Goal: Task Accomplishment & Management: Complete application form

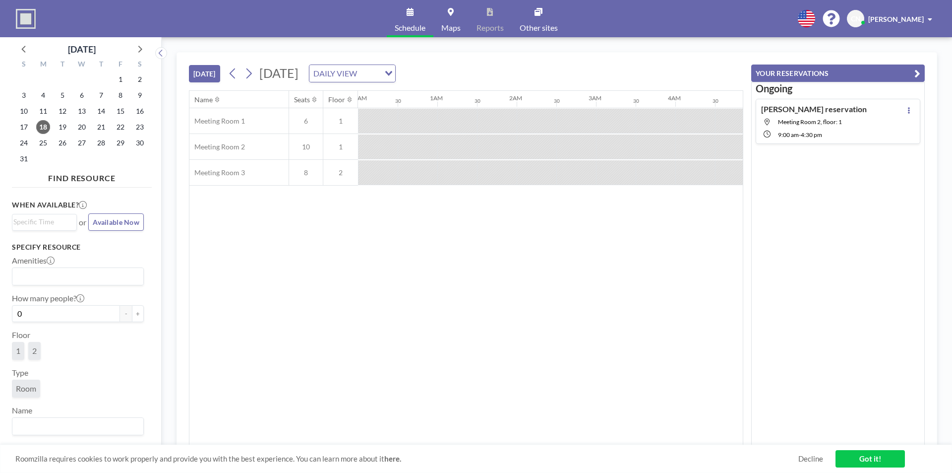
scroll to position [0, 913]
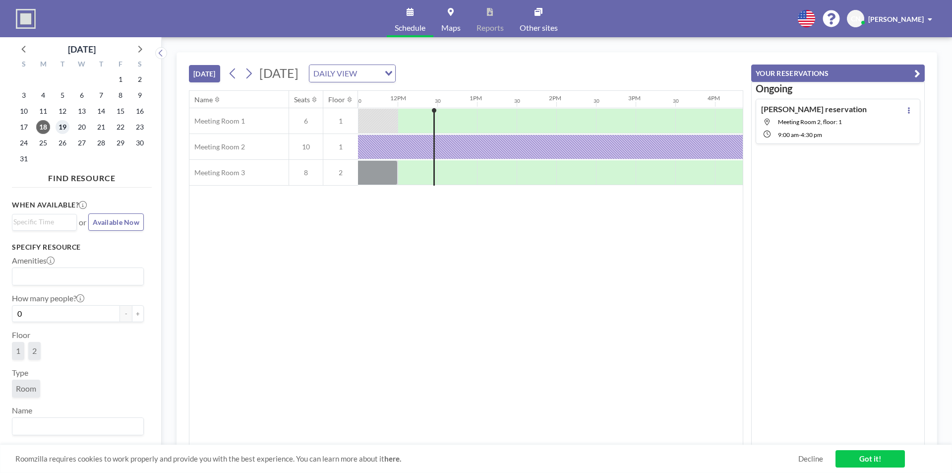
click at [60, 131] on span "19" at bounding box center [63, 127] width 14 height 14
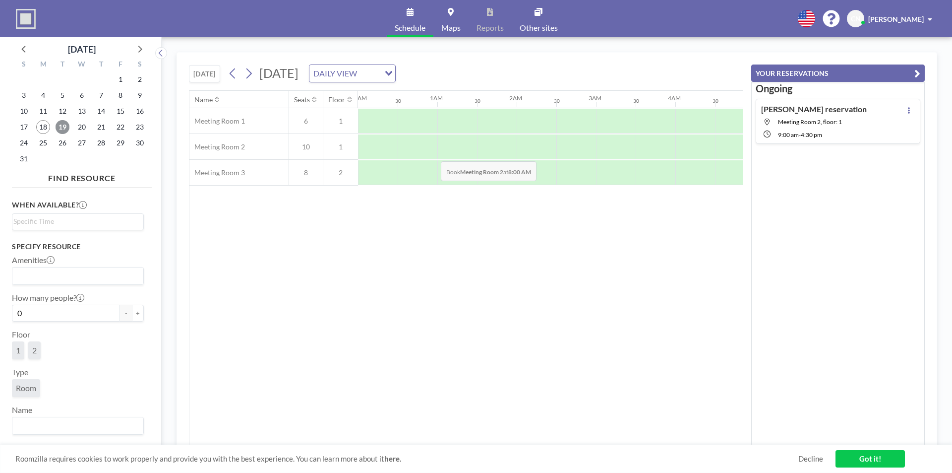
scroll to position [0, 595]
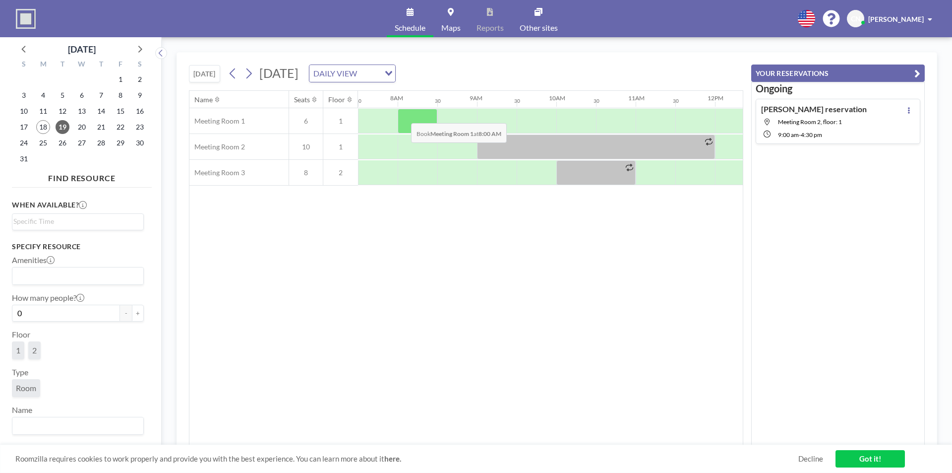
click at [403, 116] on div at bounding box center [418, 121] width 40 height 25
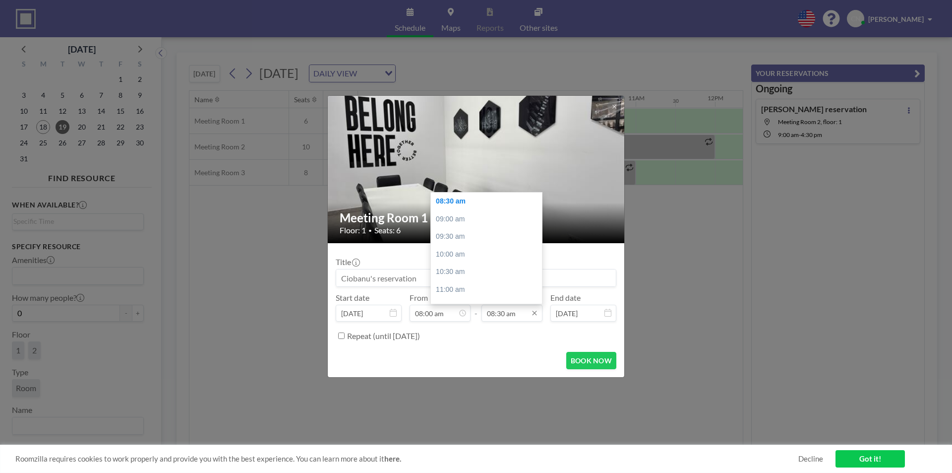
click at [516, 313] on input "08:30 am" at bounding box center [512, 312] width 61 height 17
click at [470, 255] on div "05:00 pm" at bounding box center [489, 253] width 116 height 18
type input "05:00 pm"
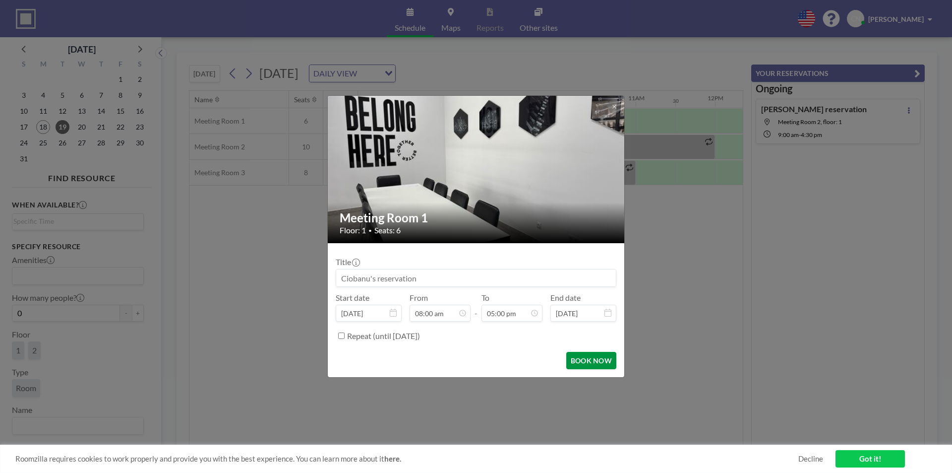
click at [579, 357] on button "BOOK NOW" at bounding box center [591, 360] width 50 height 17
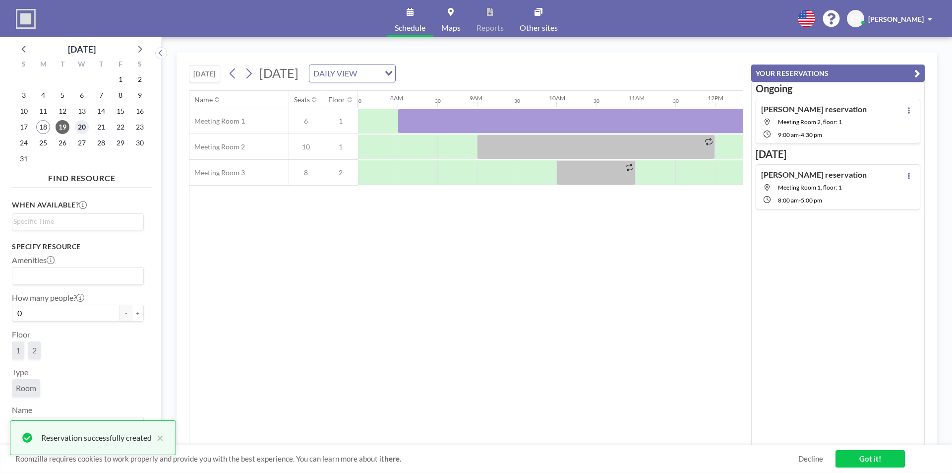
click at [86, 128] on span "20" at bounding box center [82, 127] width 14 height 14
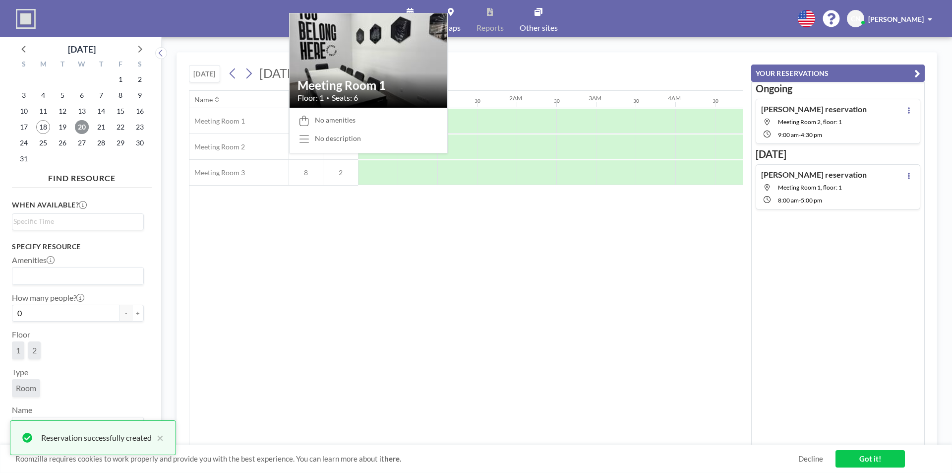
scroll to position [0, 595]
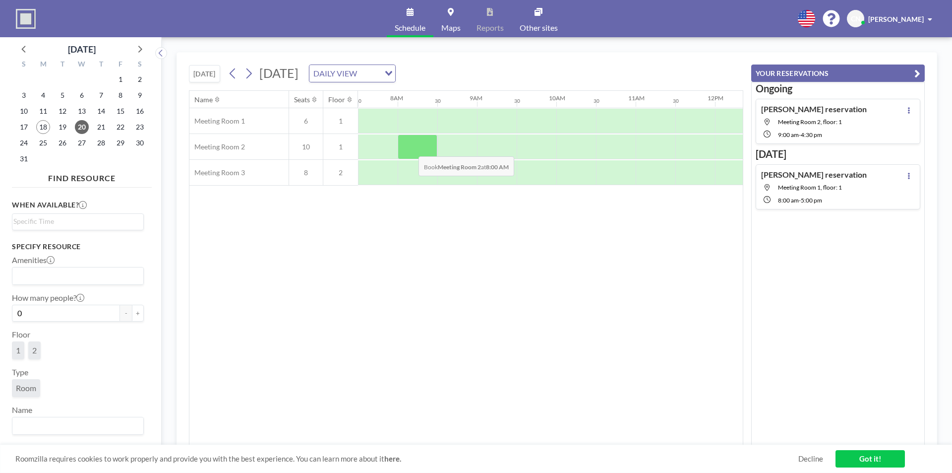
click at [410, 148] on div at bounding box center [418, 146] width 40 height 25
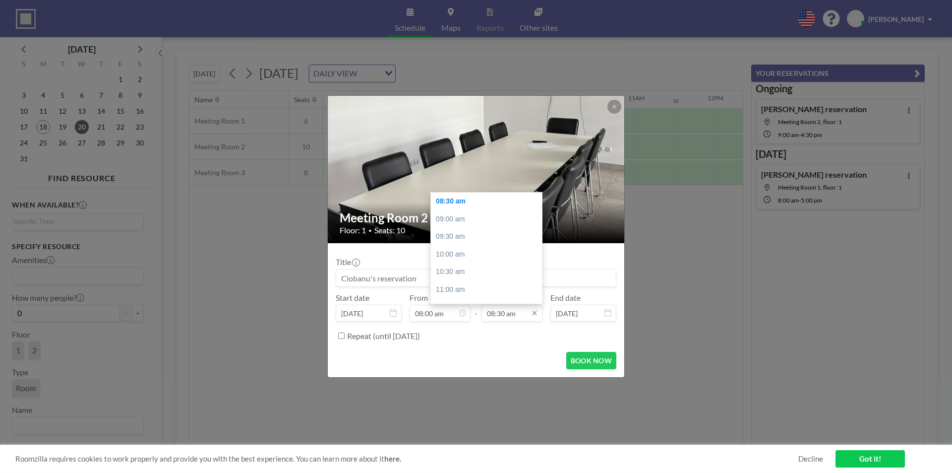
click at [509, 320] on input "08:30 am" at bounding box center [512, 312] width 61 height 17
click at [458, 296] on div "05:00 pm" at bounding box center [489, 303] width 116 height 18
type input "05:00 pm"
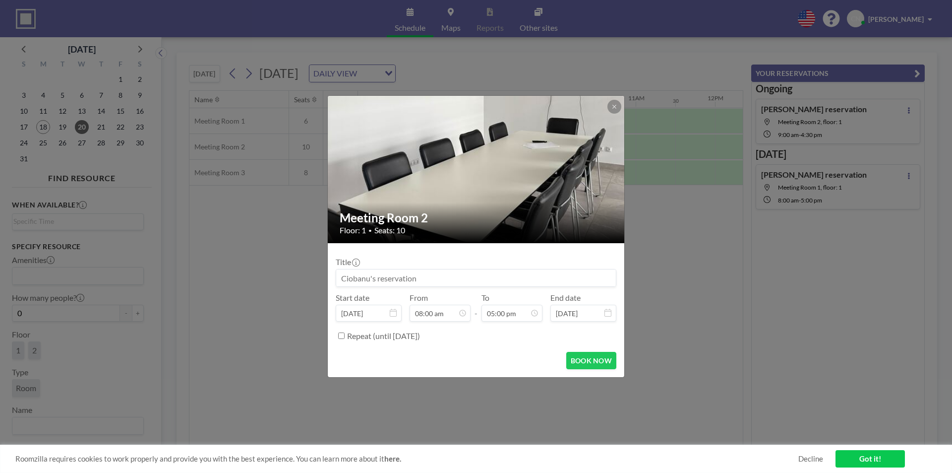
scroll to position [600, 0]
click at [578, 358] on button "BOOK NOW" at bounding box center [591, 360] width 50 height 17
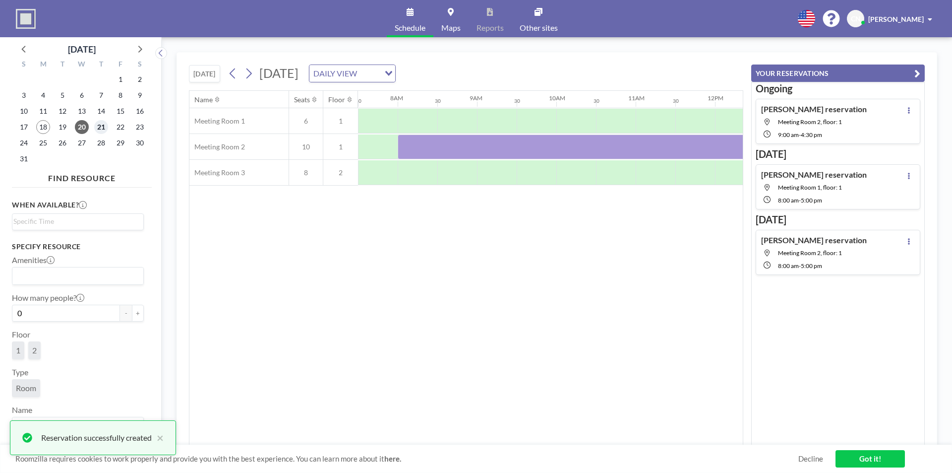
click at [102, 130] on span "21" at bounding box center [101, 127] width 14 height 14
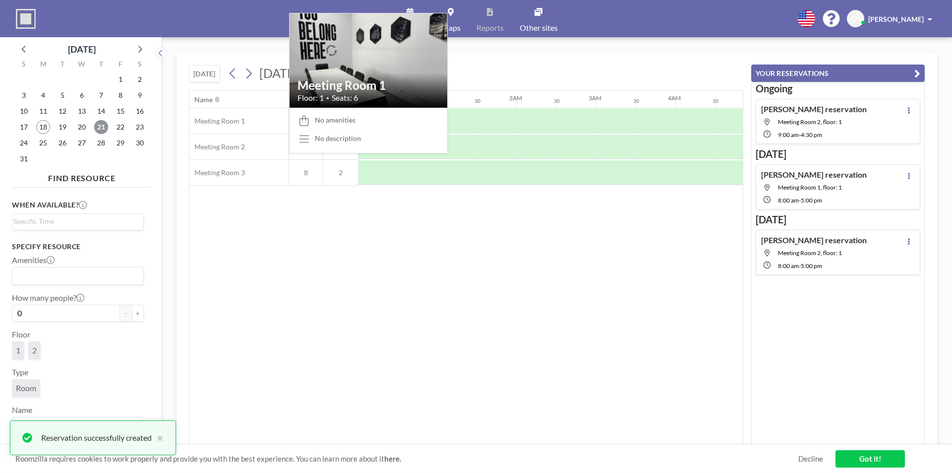
scroll to position [0, 595]
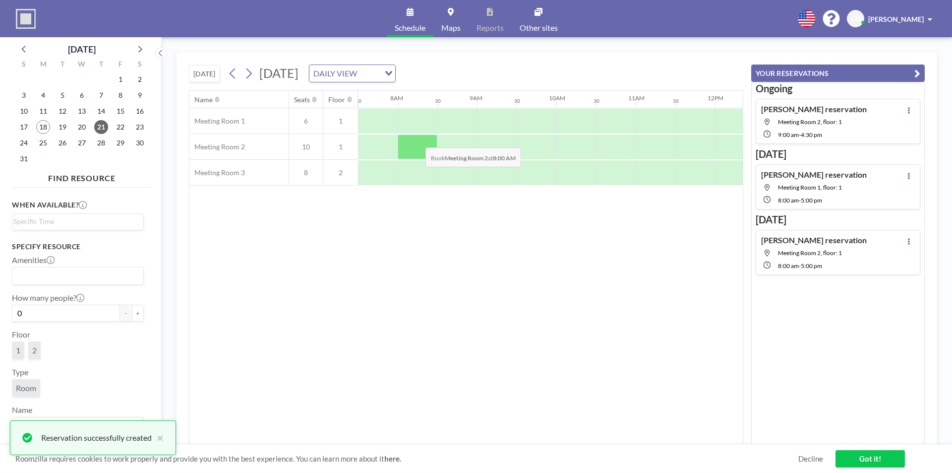
click at [418, 140] on div at bounding box center [418, 146] width 40 height 25
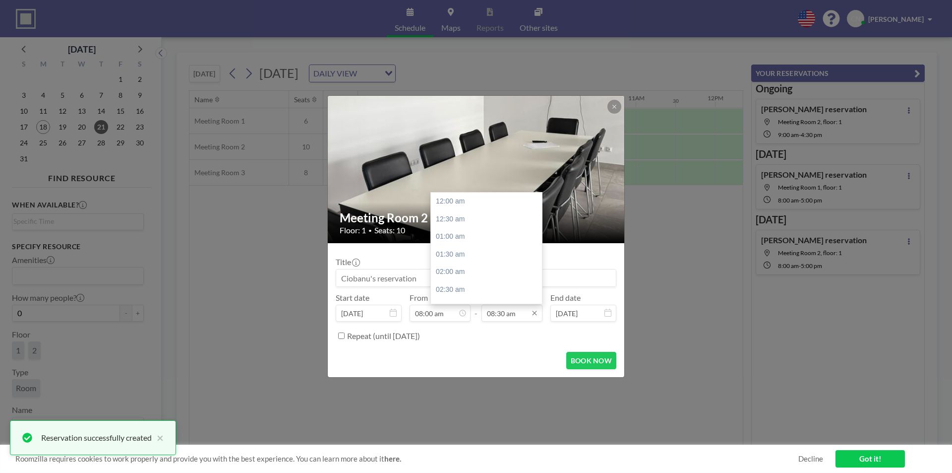
scroll to position [283, 0]
drag, startPoint x: 500, startPoint y: 318, endPoint x: 484, endPoint y: 290, distance: 33.3
click at [501, 318] on input "08:30 am" at bounding box center [512, 312] width 61 height 17
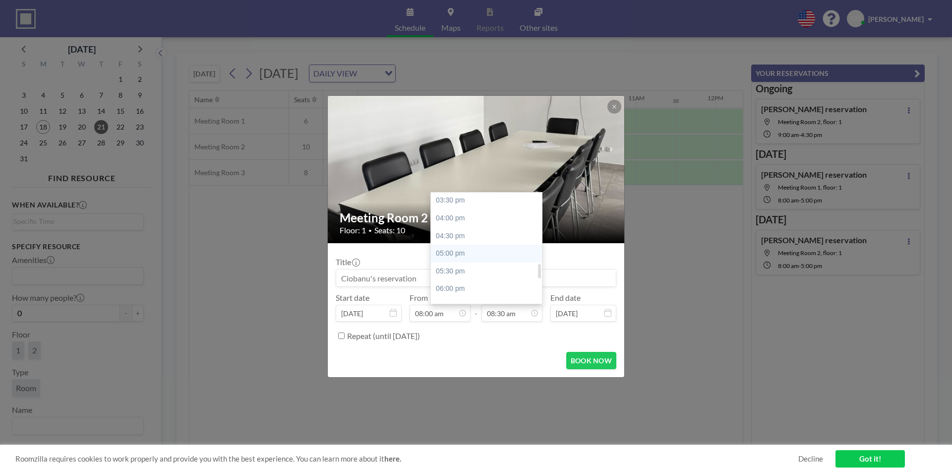
click at [472, 251] on div "05:00 pm" at bounding box center [489, 253] width 116 height 18
type input "05:00 pm"
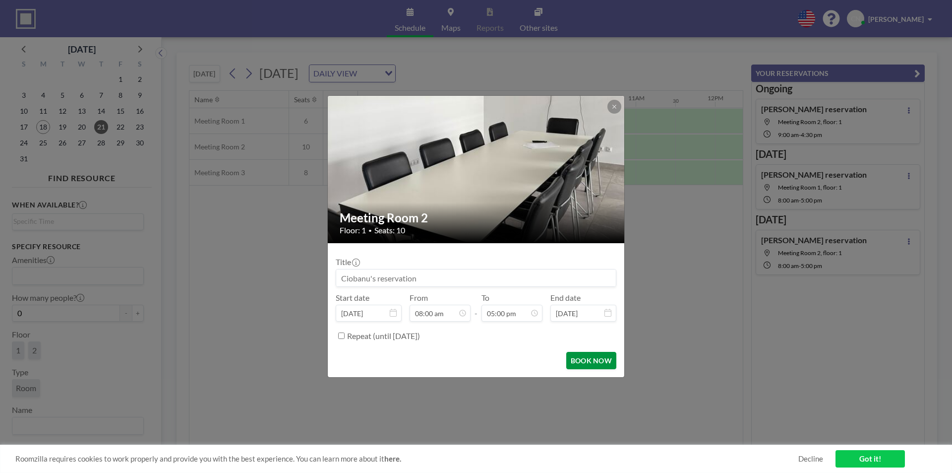
scroll to position [600, 0]
click at [601, 357] on button "BOOK NOW" at bounding box center [591, 360] width 50 height 17
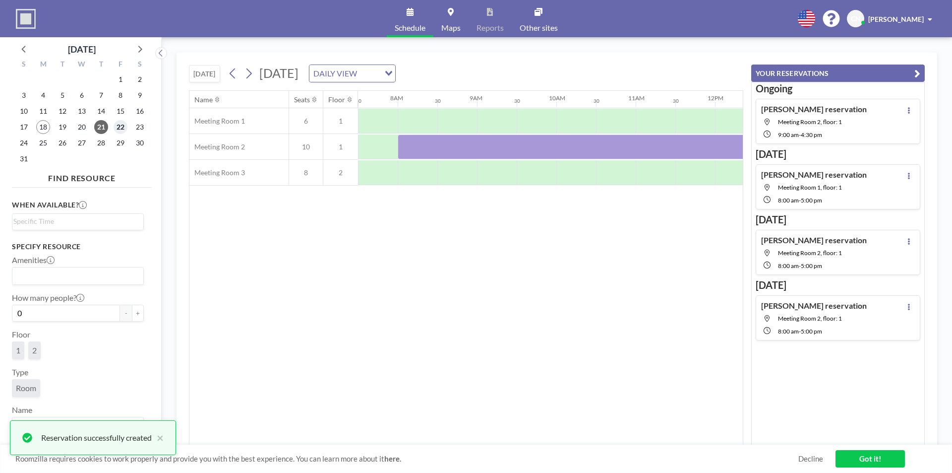
click at [120, 130] on span "22" at bounding box center [121, 127] width 14 height 14
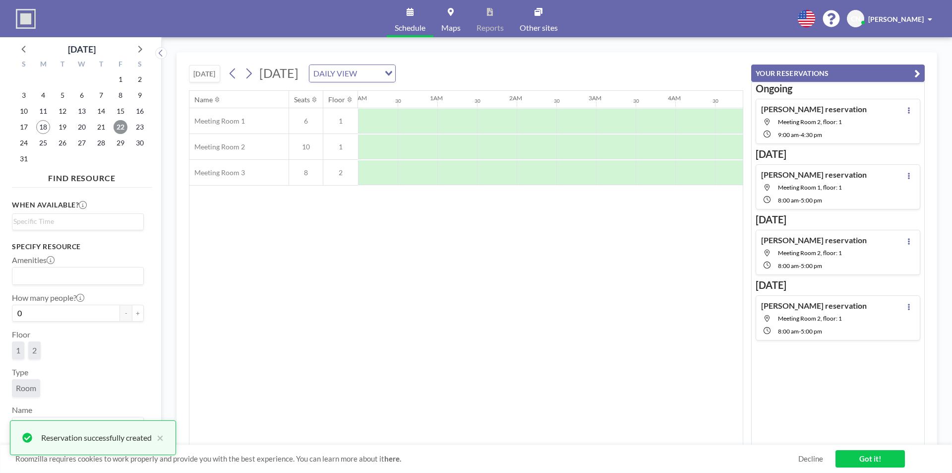
scroll to position [0, 595]
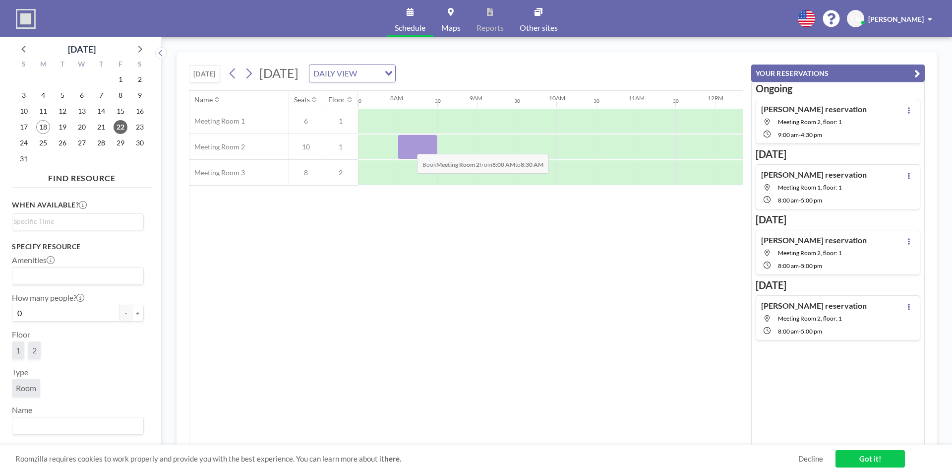
click at [409, 146] on div at bounding box center [418, 146] width 40 height 25
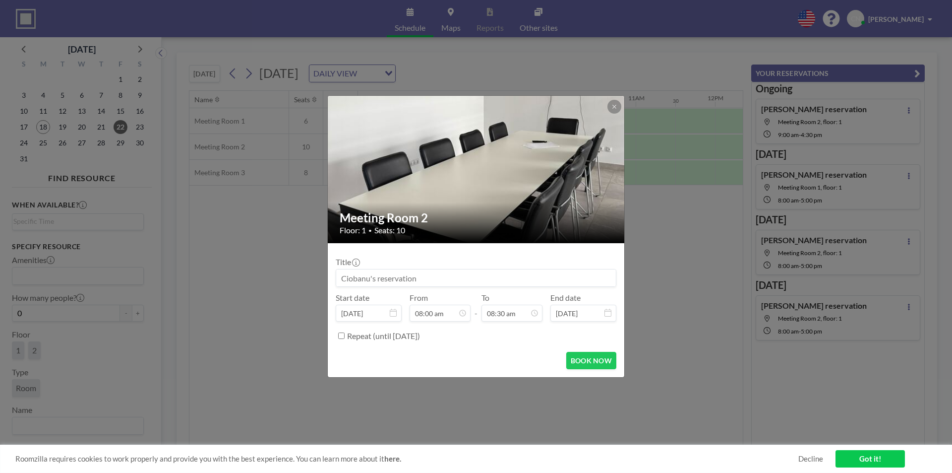
scroll to position [300, 0]
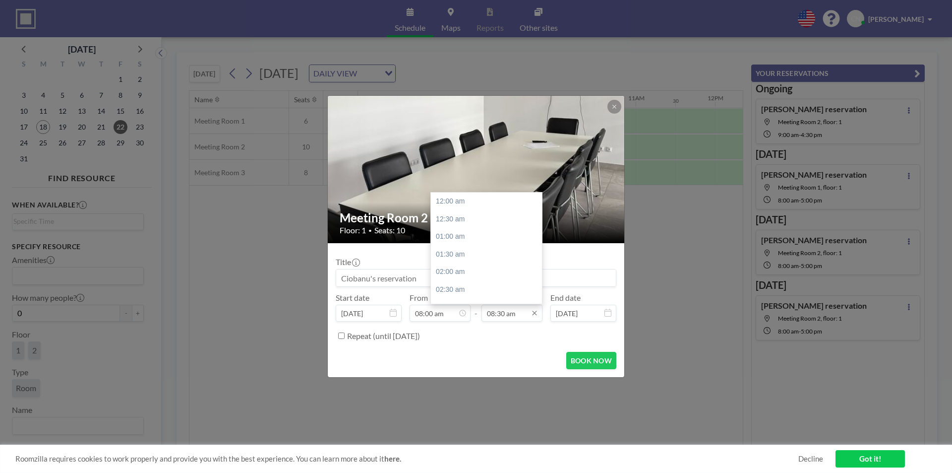
drag, startPoint x: 502, startPoint y: 314, endPoint x: 502, endPoint y: 307, distance: 6.9
click at [502, 313] on input "08:30 am" at bounding box center [512, 312] width 61 height 17
click at [455, 257] on div "05:00 pm" at bounding box center [489, 253] width 116 height 18
type input "05:00 pm"
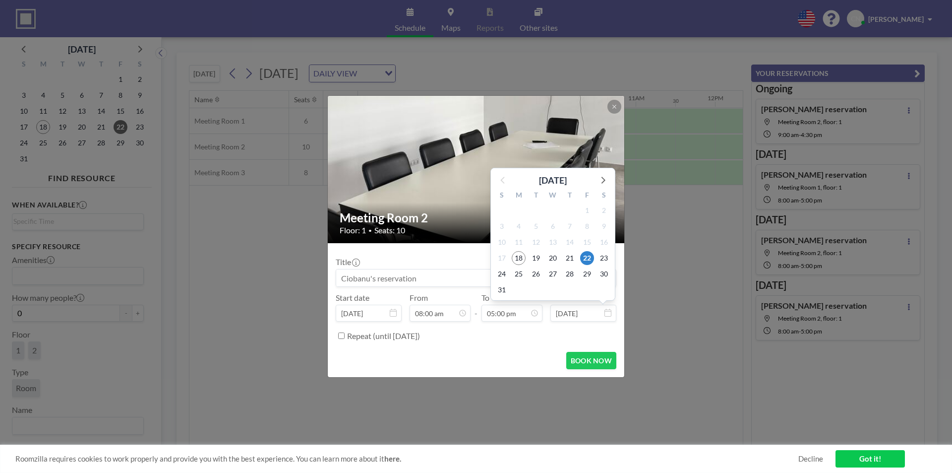
scroll to position [600, 0]
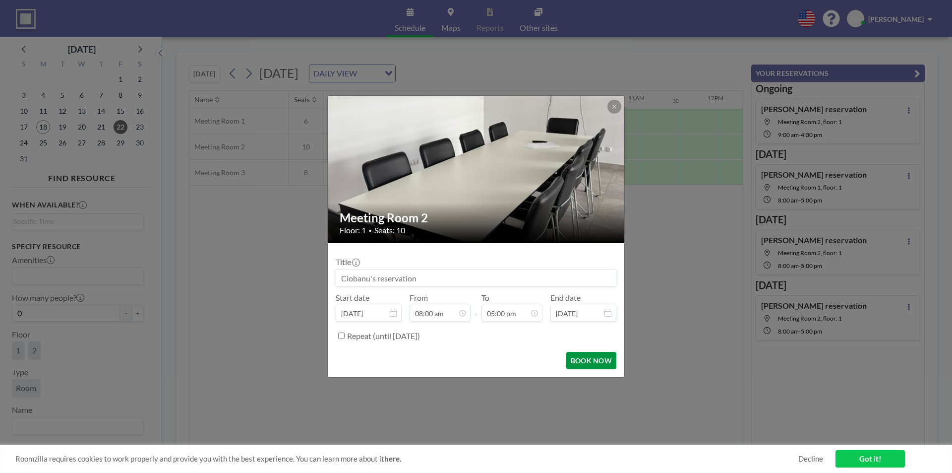
click at [586, 362] on button "BOOK NOW" at bounding box center [591, 360] width 50 height 17
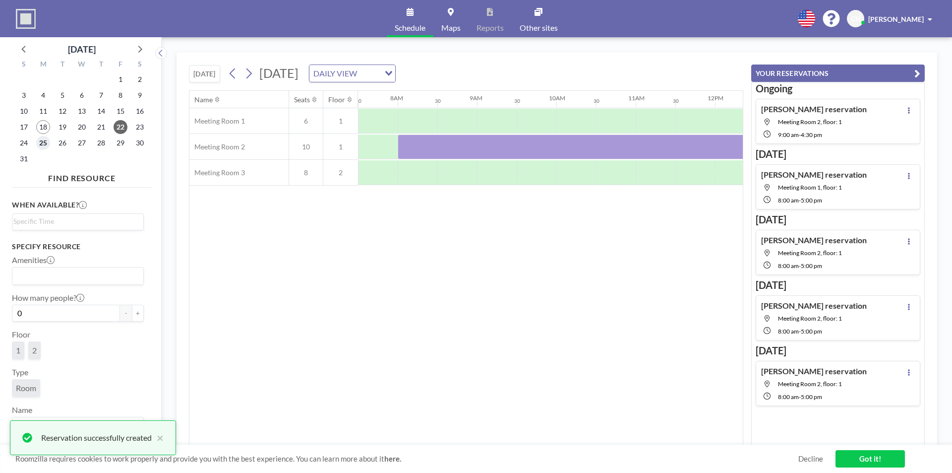
click at [45, 143] on span "25" at bounding box center [43, 143] width 14 height 14
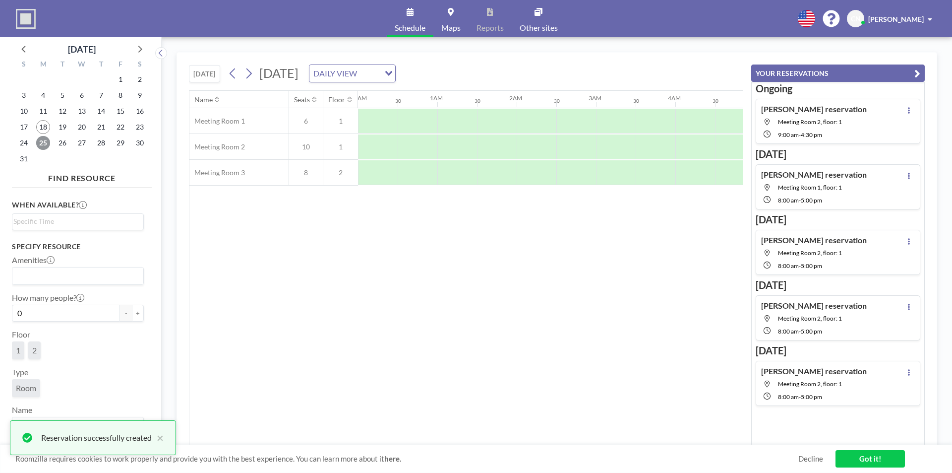
scroll to position [0, 595]
click at [418, 144] on div at bounding box center [418, 146] width 40 height 25
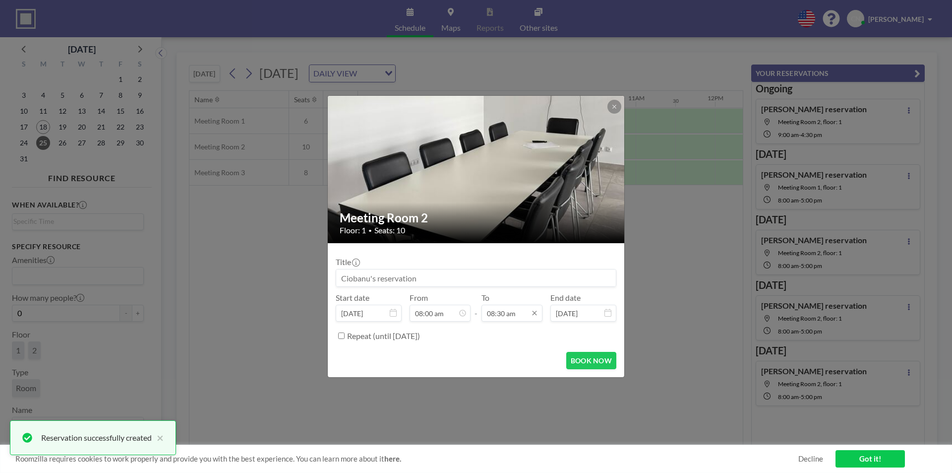
scroll to position [300, 0]
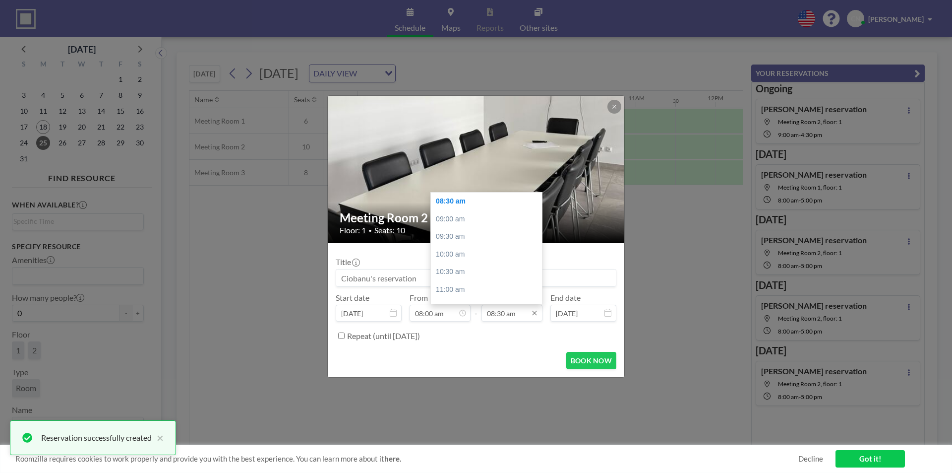
click at [503, 313] on input "08:30 am" at bounding box center [512, 312] width 61 height 17
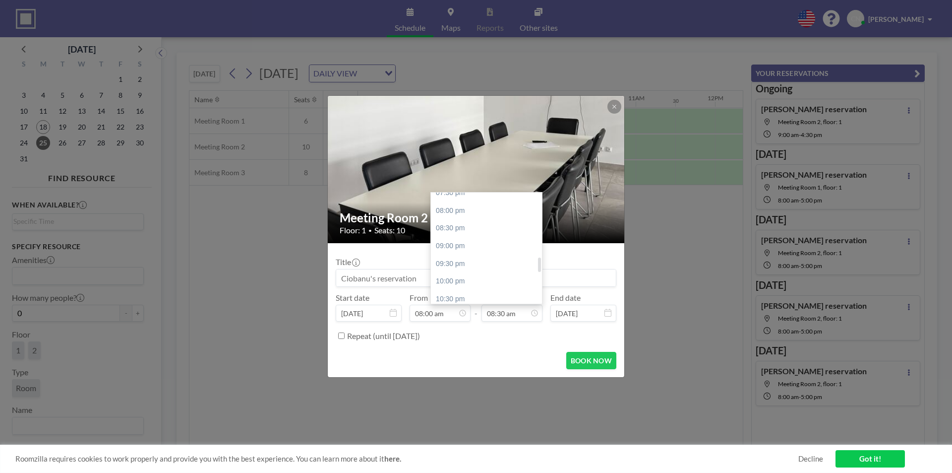
scroll to position [449, 0]
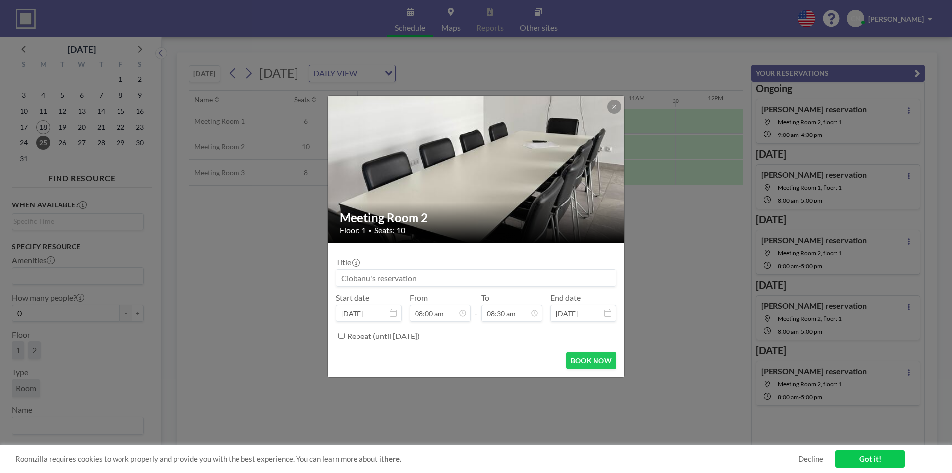
click at [618, 104] on button at bounding box center [615, 107] width 14 height 14
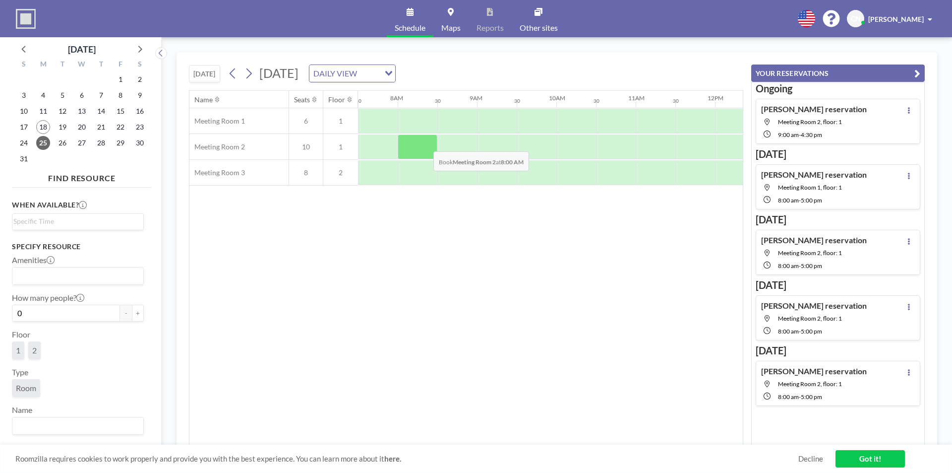
click at [426, 144] on div at bounding box center [418, 146] width 40 height 25
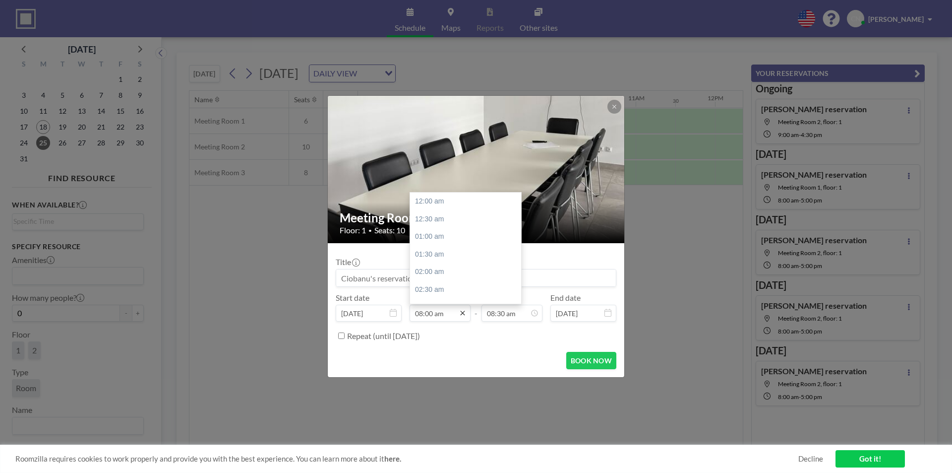
scroll to position [283, 0]
click at [492, 315] on input "08:30 am" at bounding box center [512, 312] width 61 height 17
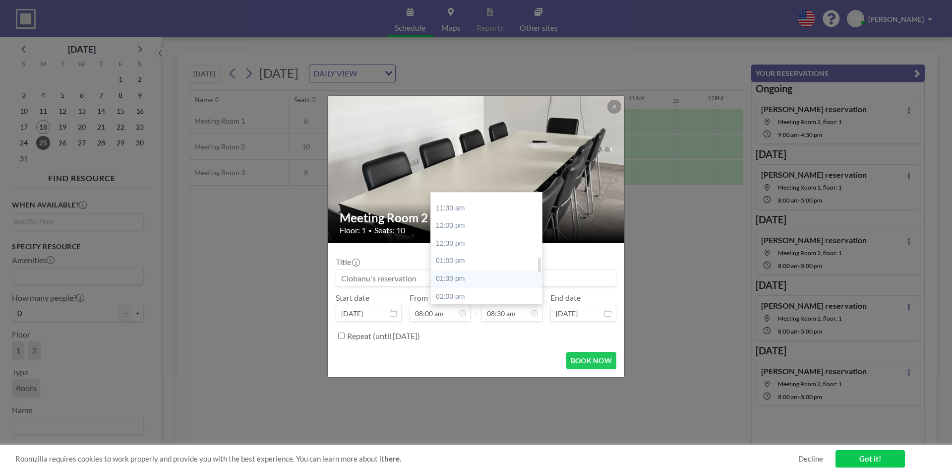
scroll to position [498, 0]
click at [463, 284] on div "04:30 pm" at bounding box center [489, 286] width 116 height 18
type input "04:30 pm"
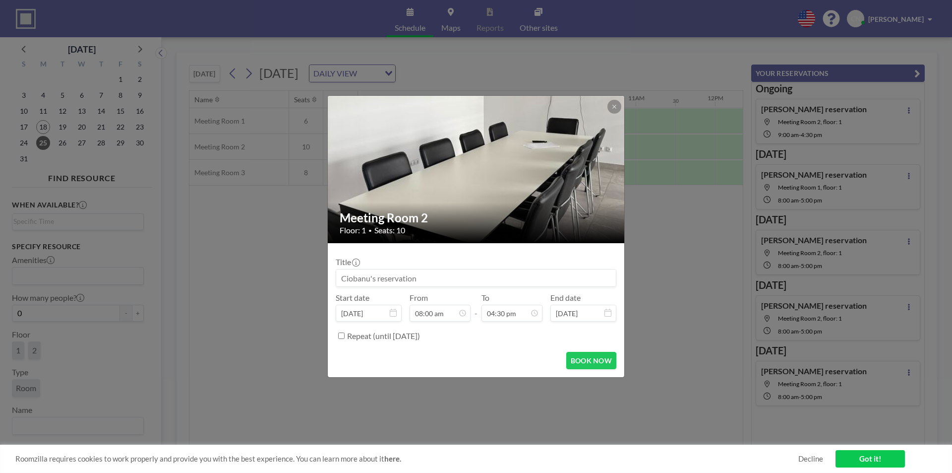
scroll to position [583, 0]
click at [583, 359] on button "BOOK NOW" at bounding box center [591, 360] width 50 height 17
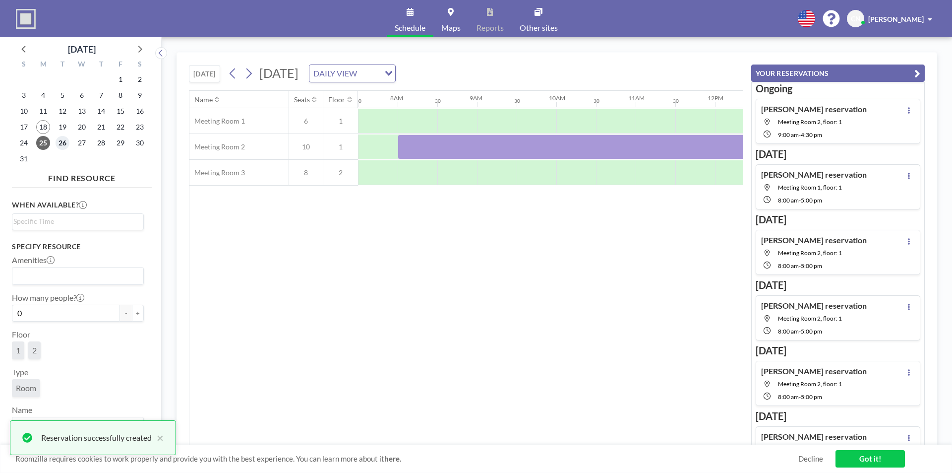
click at [66, 141] on span "26" at bounding box center [63, 143] width 14 height 14
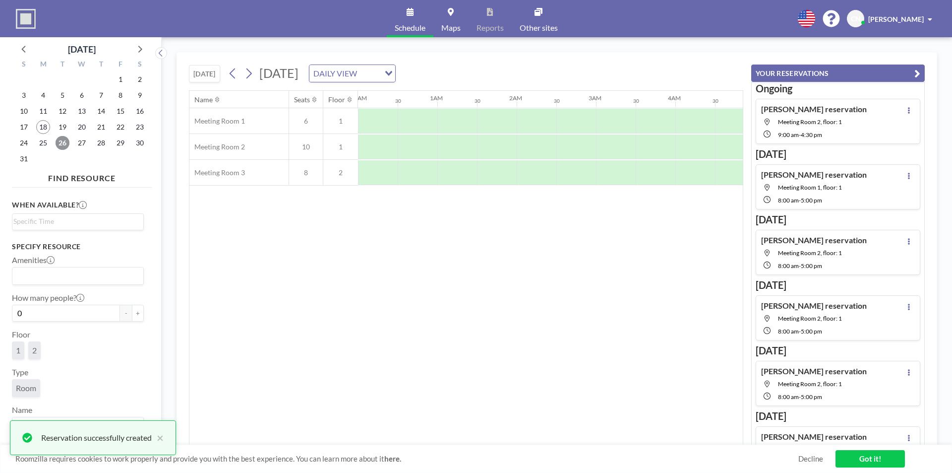
scroll to position [0, 595]
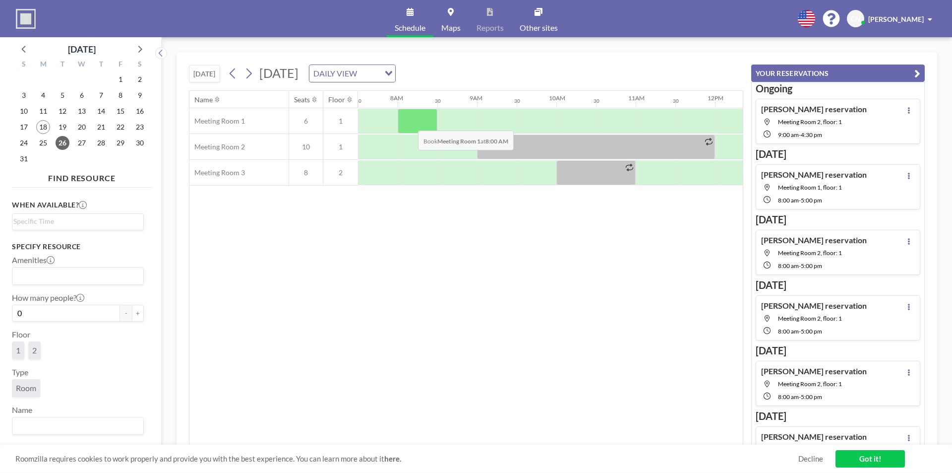
click at [410, 123] on div at bounding box center [418, 121] width 40 height 25
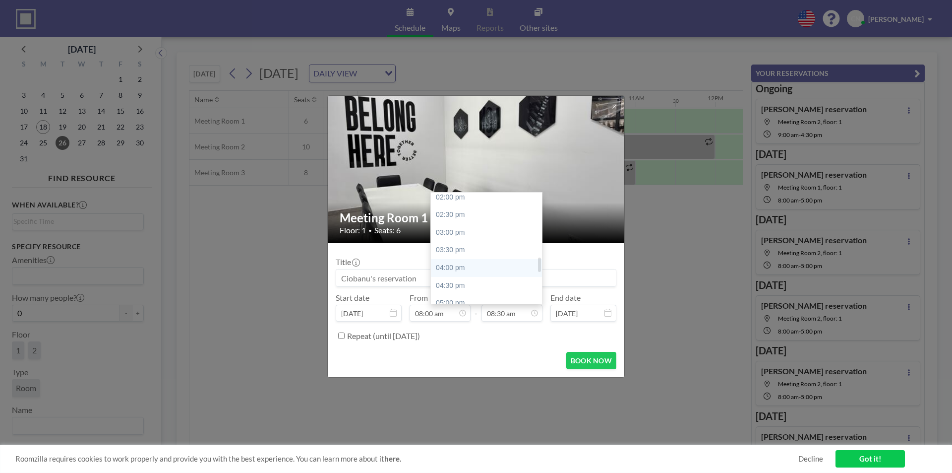
scroll to position [598, 0]
click at [455, 208] on div "05:00 pm" at bounding box center [489, 204] width 116 height 18
type input "05:00 pm"
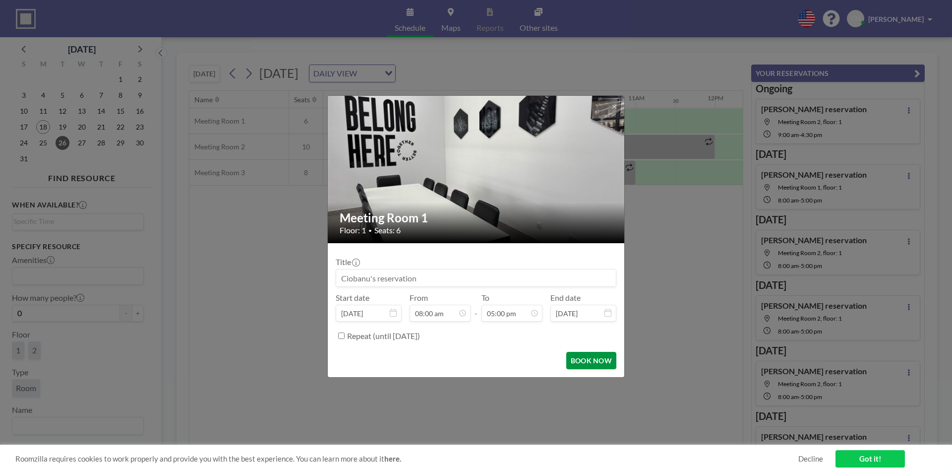
click at [574, 355] on button "BOOK NOW" at bounding box center [591, 360] width 50 height 17
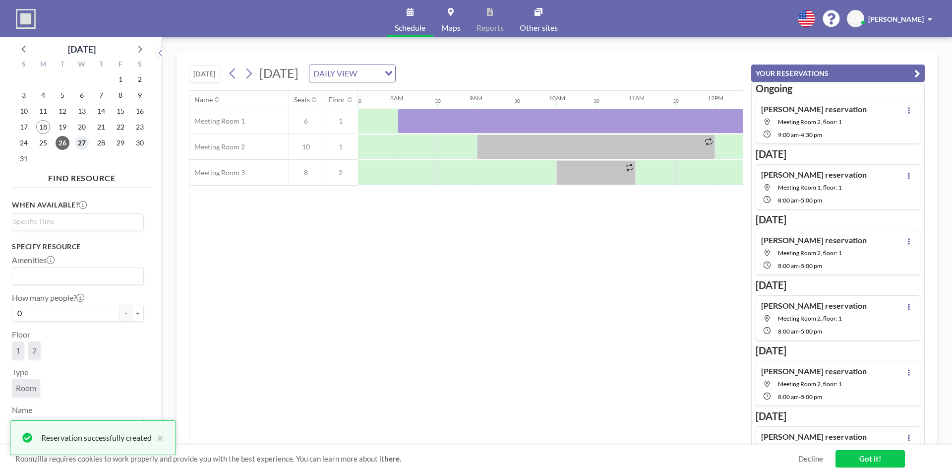
click at [87, 142] on span "27" at bounding box center [82, 143] width 14 height 14
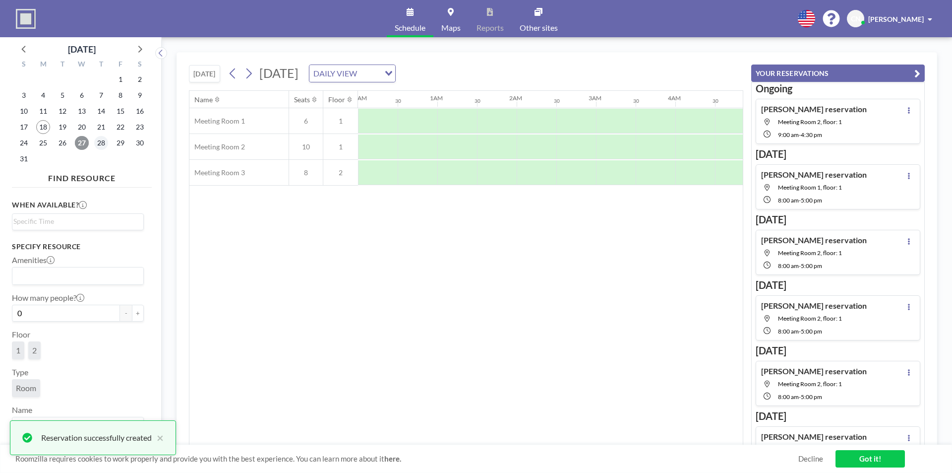
scroll to position [0, 595]
click at [96, 139] on span "28" at bounding box center [101, 143] width 14 height 14
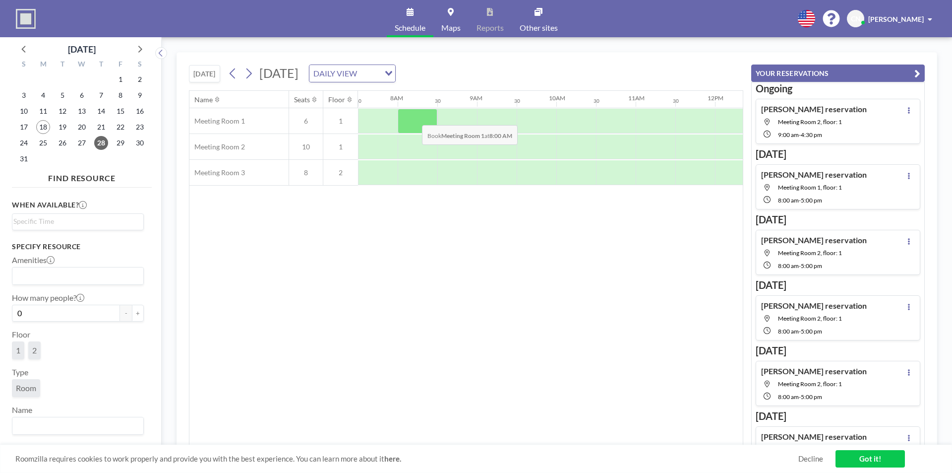
click at [414, 118] on div at bounding box center [418, 121] width 40 height 25
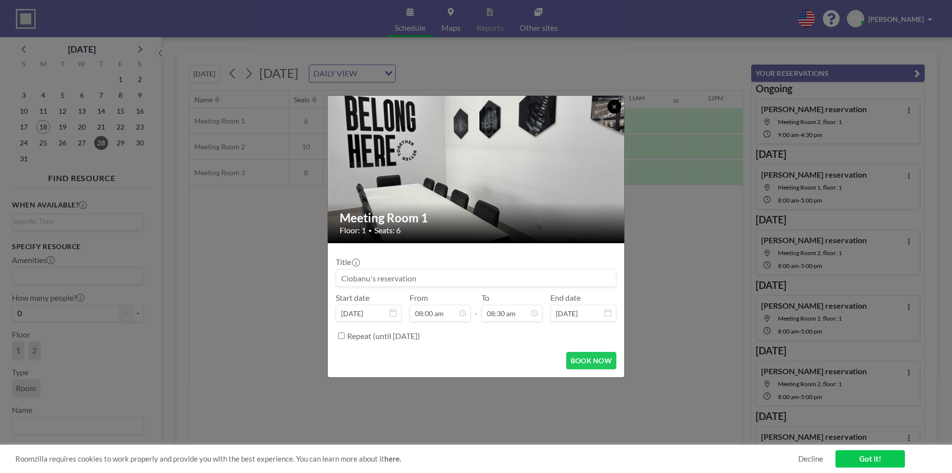
click at [610, 106] on button at bounding box center [615, 107] width 14 height 14
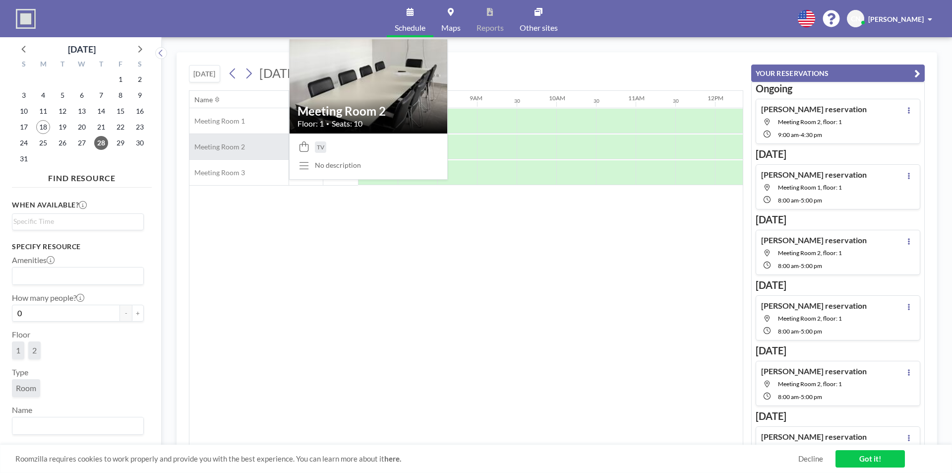
click at [252, 151] on div "Meeting Room 2" at bounding box center [238, 146] width 99 height 25
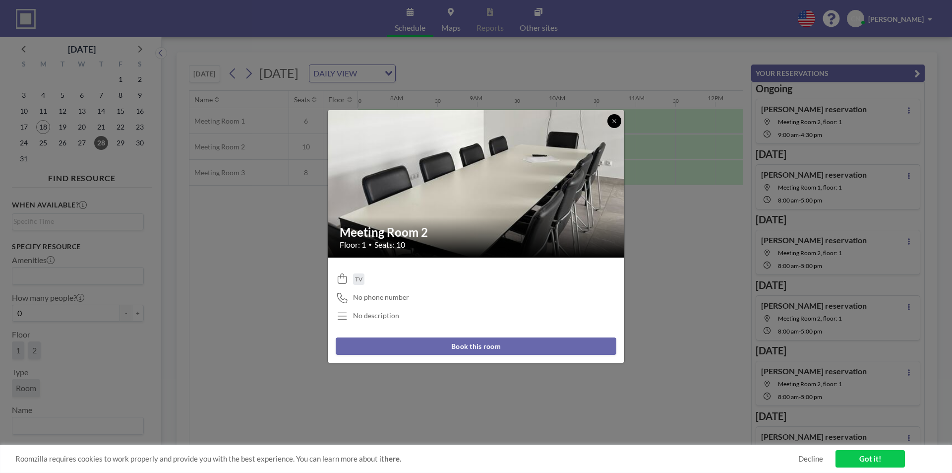
click at [616, 116] on button at bounding box center [615, 121] width 14 height 14
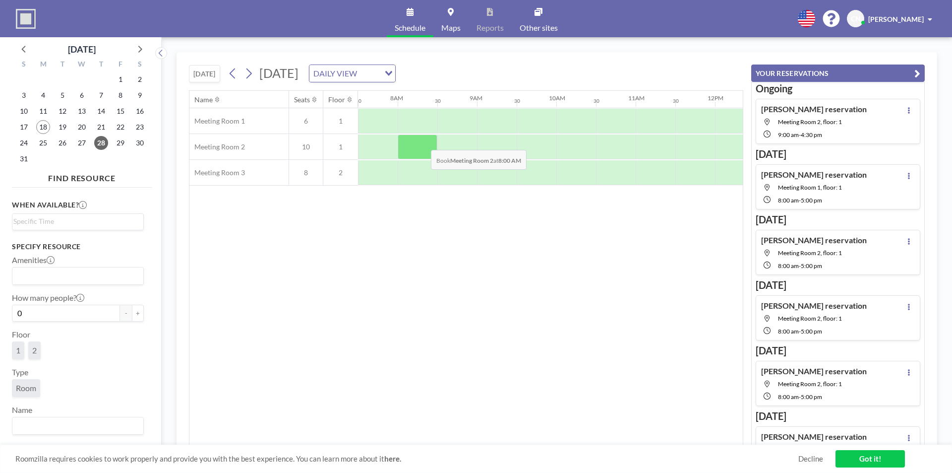
click at [423, 142] on div at bounding box center [418, 146] width 40 height 25
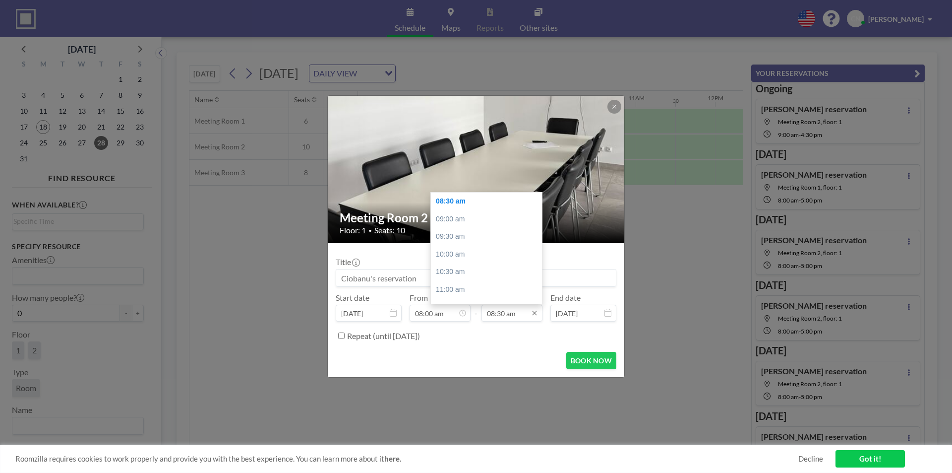
click at [518, 317] on input "08:30 am" at bounding box center [512, 312] width 61 height 17
click at [459, 251] on div "05:00 pm" at bounding box center [489, 253] width 116 height 18
type input "05:00 pm"
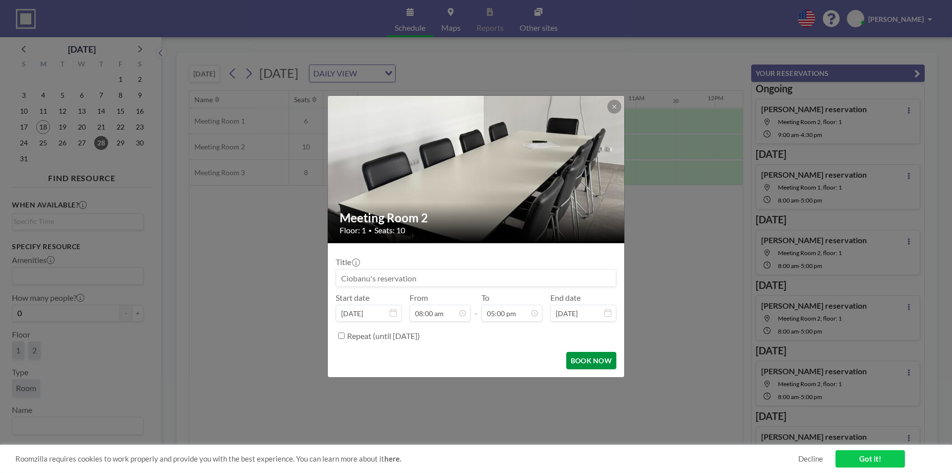
click at [585, 356] on button "BOOK NOW" at bounding box center [591, 360] width 50 height 17
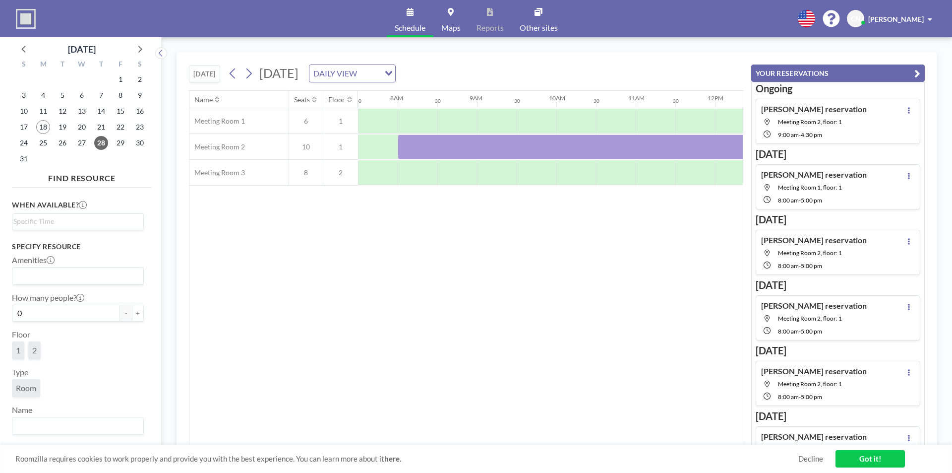
click at [113, 144] on div "29" at bounding box center [120, 143] width 19 height 16
click at [119, 145] on span "29" at bounding box center [121, 143] width 14 height 14
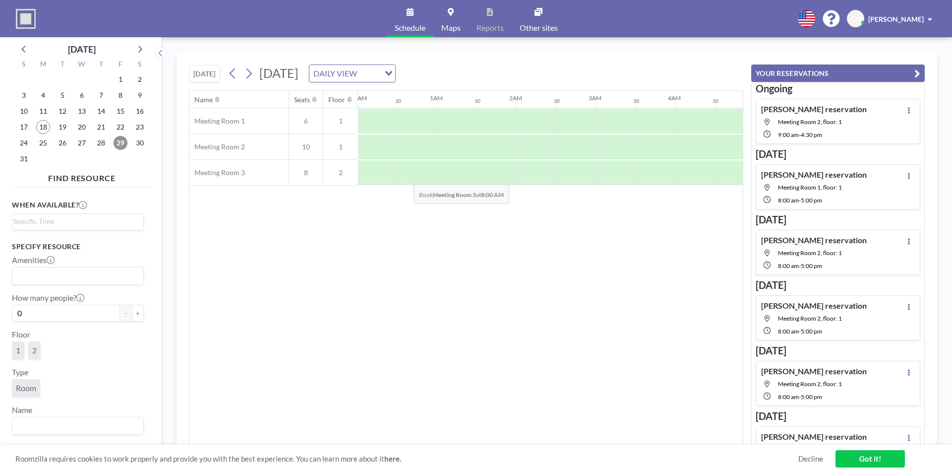
scroll to position [0, 595]
click at [428, 140] on div at bounding box center [418, 146] width 40 height 25
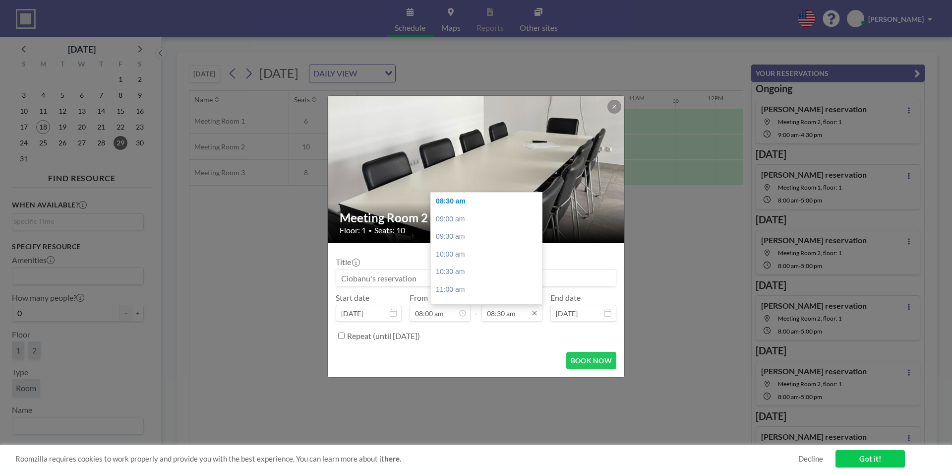
click at [514, 308] on input "08:30 am" at bounding box center [512, 312] width 61 height 17
click at [456, 247] on div "05:00 pm" at bounding box center [489, 253] width 116 height 18
type input "05:00 pm"
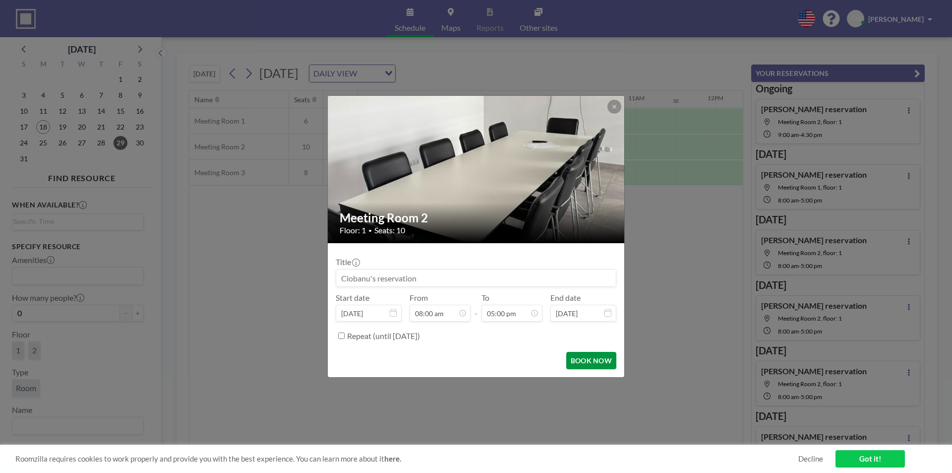
click at [598, 357] on button "BOOK NOW" at bounding box center [591, 360] width 50 height 17
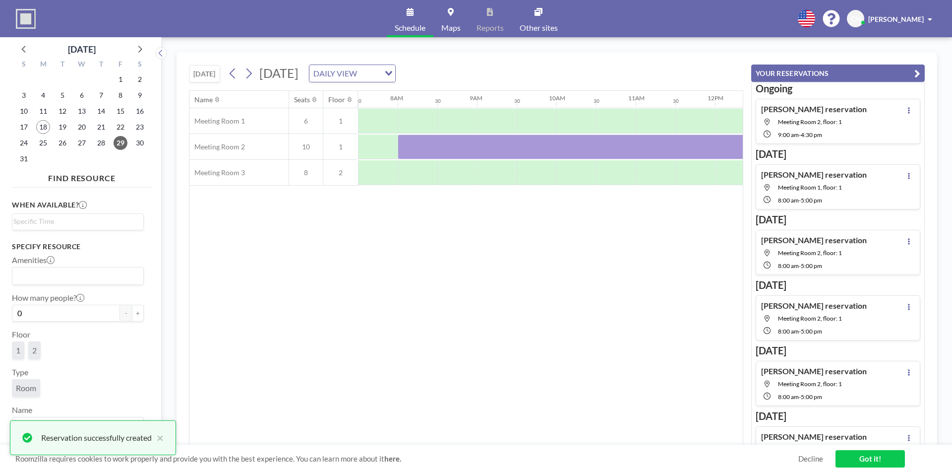
click at [527, 244] on div "Name Seats Floor 12AM 30 1AM 30 2AM 30 3AM 30 4AM 30 5AM 30 6AM 30 7AM 30 8AM 3…" at bounding box center [465, 268] width 553 height 354
